Goal: Check status

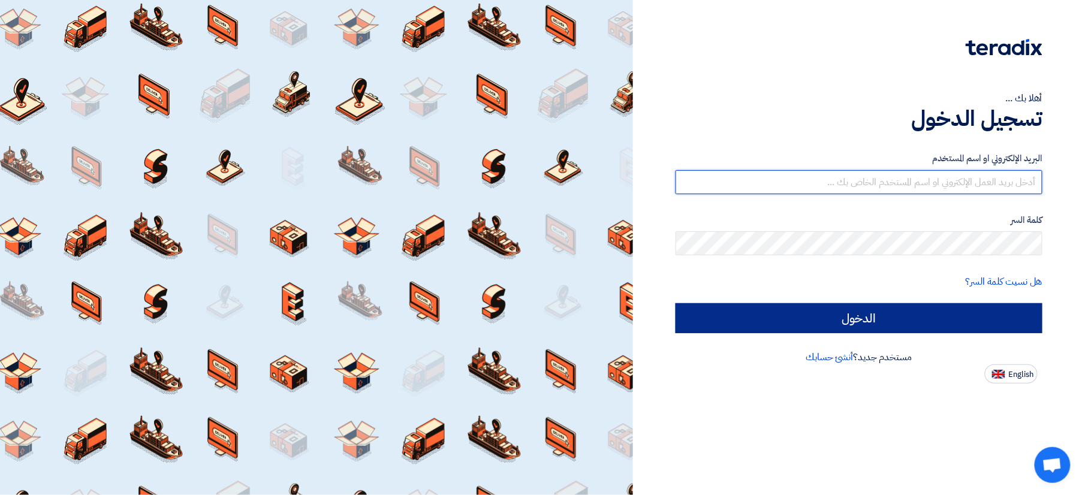
type input "[EMAIL_ADDRESS][DOMAIN_NAME]"
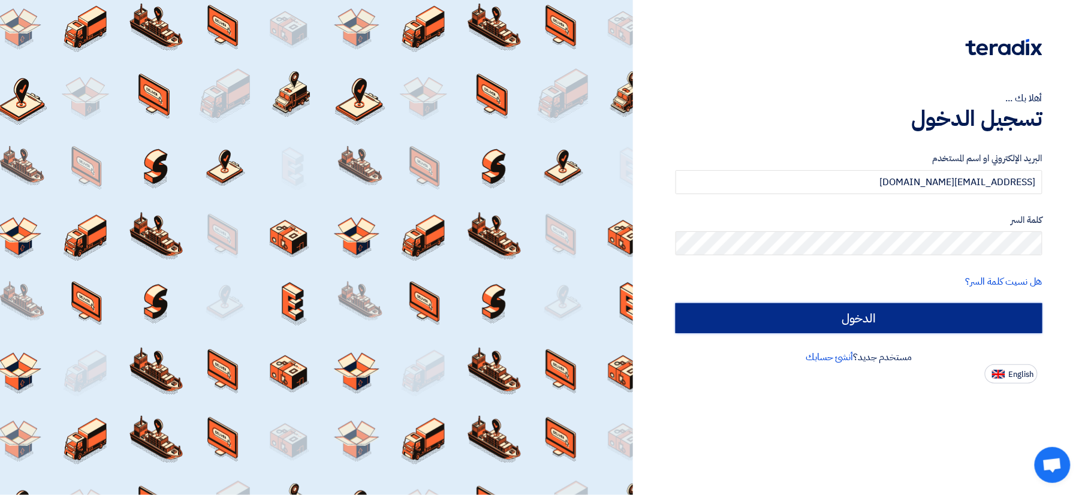
click at [914, 317] on input "الدخول" at bounding box center [859, 318] width 367 height 30
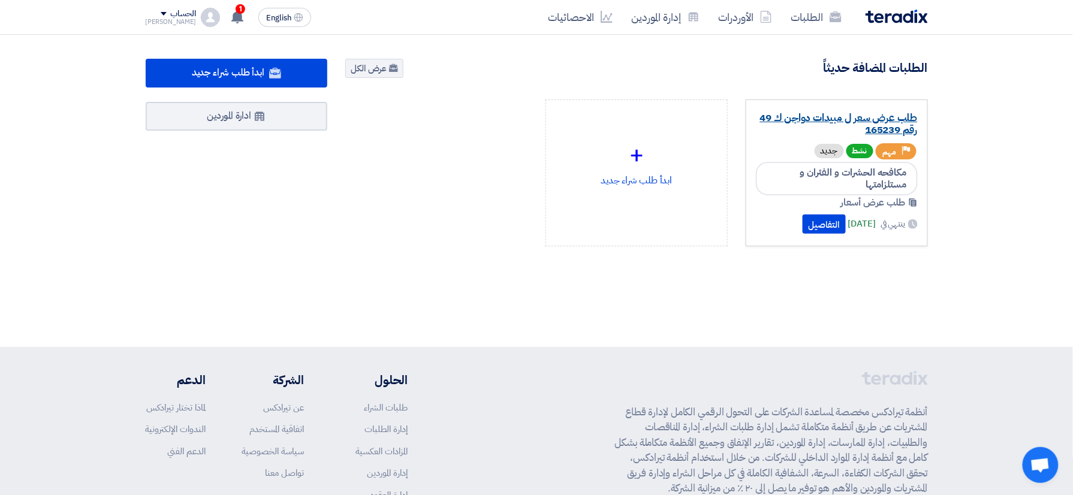
click at [819, 127] on link "طلب عرض سعر ل مبيدات دواجن ك 49 رقم 165239" at bounding box center [837, 124] width 162 height 24
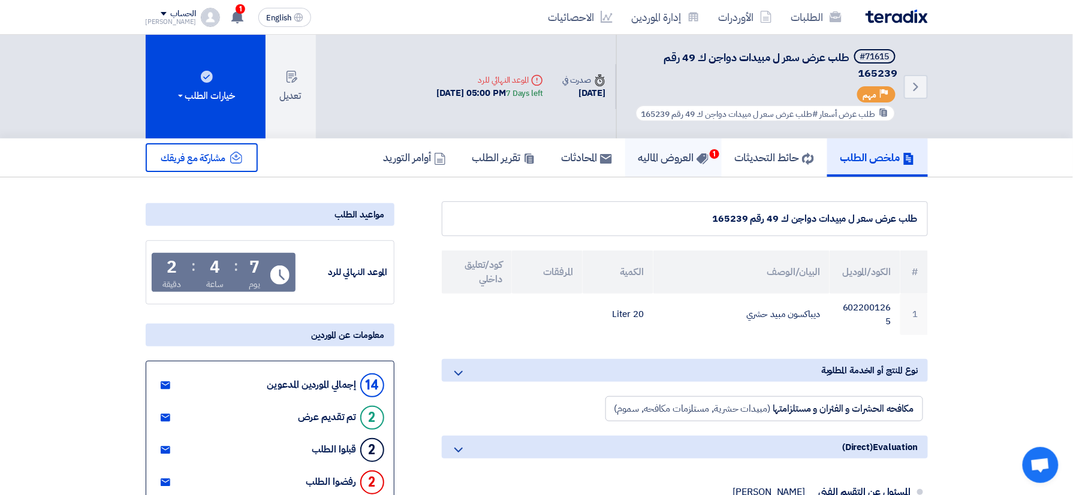
click at [682, 164] on h5 "العروض الماليه 1" at bounding box center [673, 157] width 70 height 14
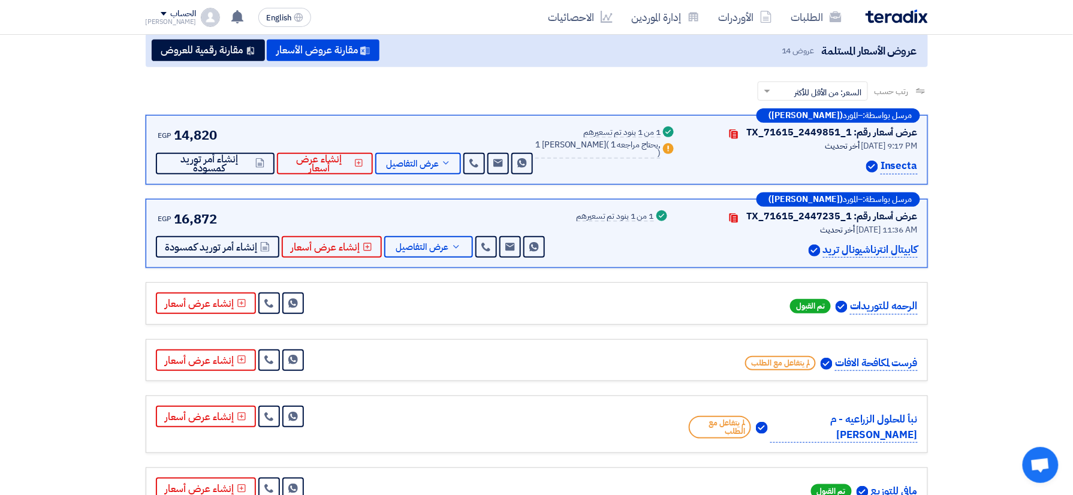
scroll to position [159, 0]
